Goal: Task Accomplishment & Management: Manage account settings

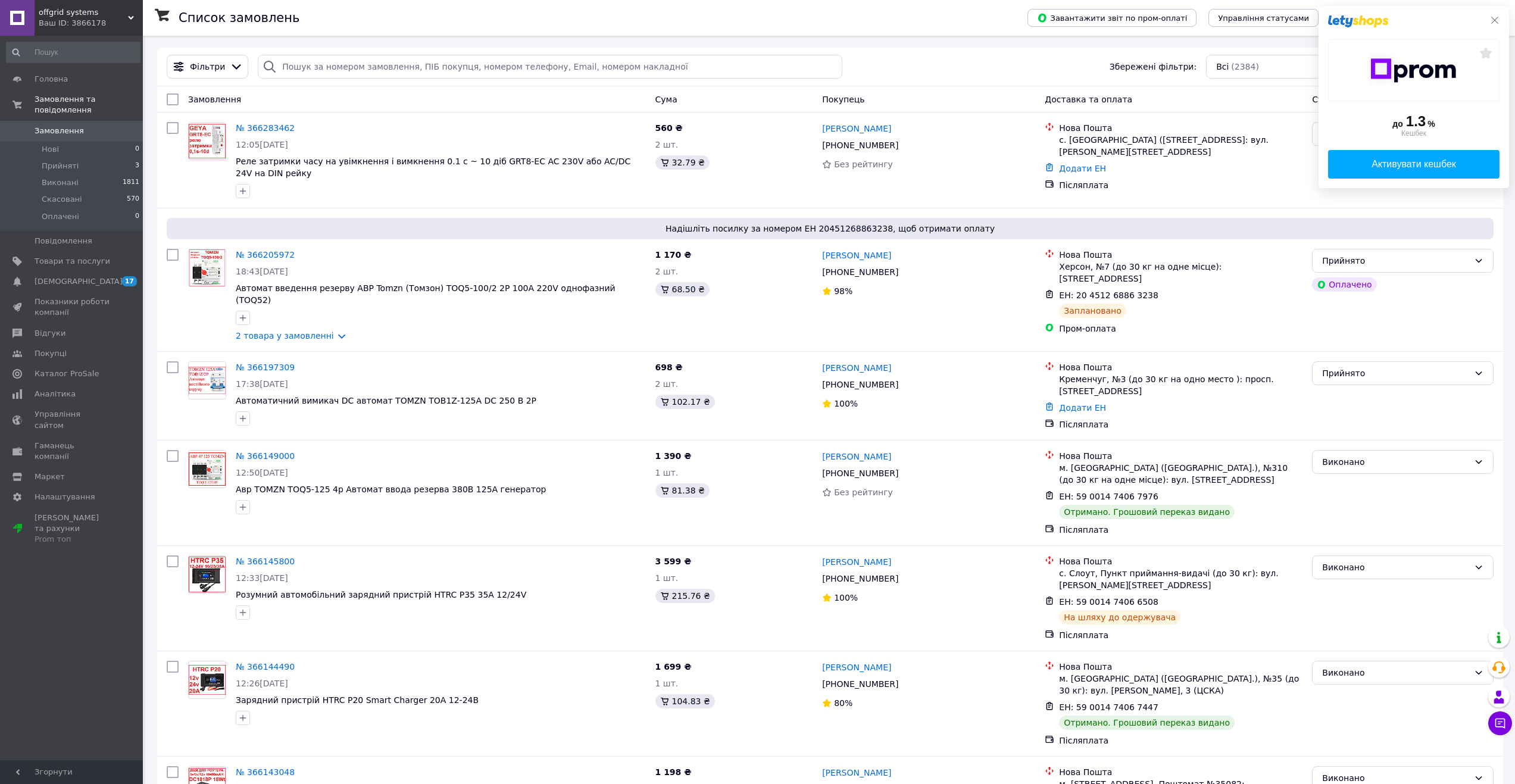
click at [1495, 20] on icon at bounding box center [1495, 21] width 10 height 10
click at [1493, 21] on icon at bounding box center [1495, 21] width 10 height 10
